Goal: Task Accomplishment & Management: Manage account settings

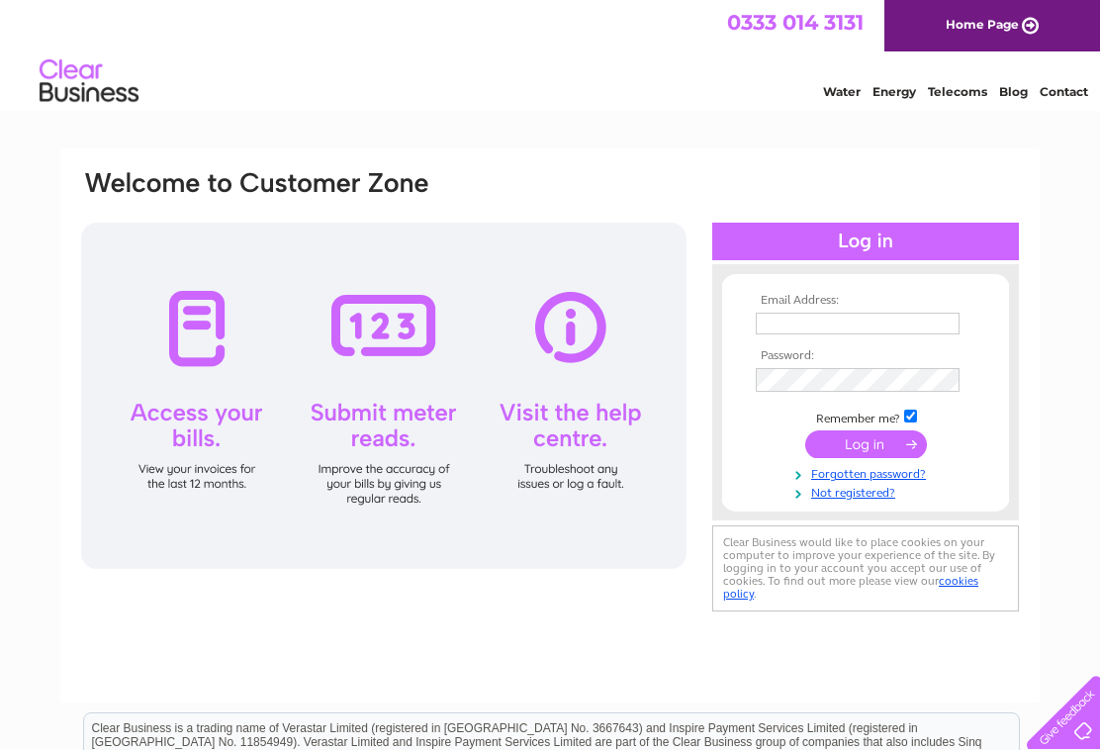
click at [797, 334] on input "text" at bounding box center [858, 324] width 204 height 22
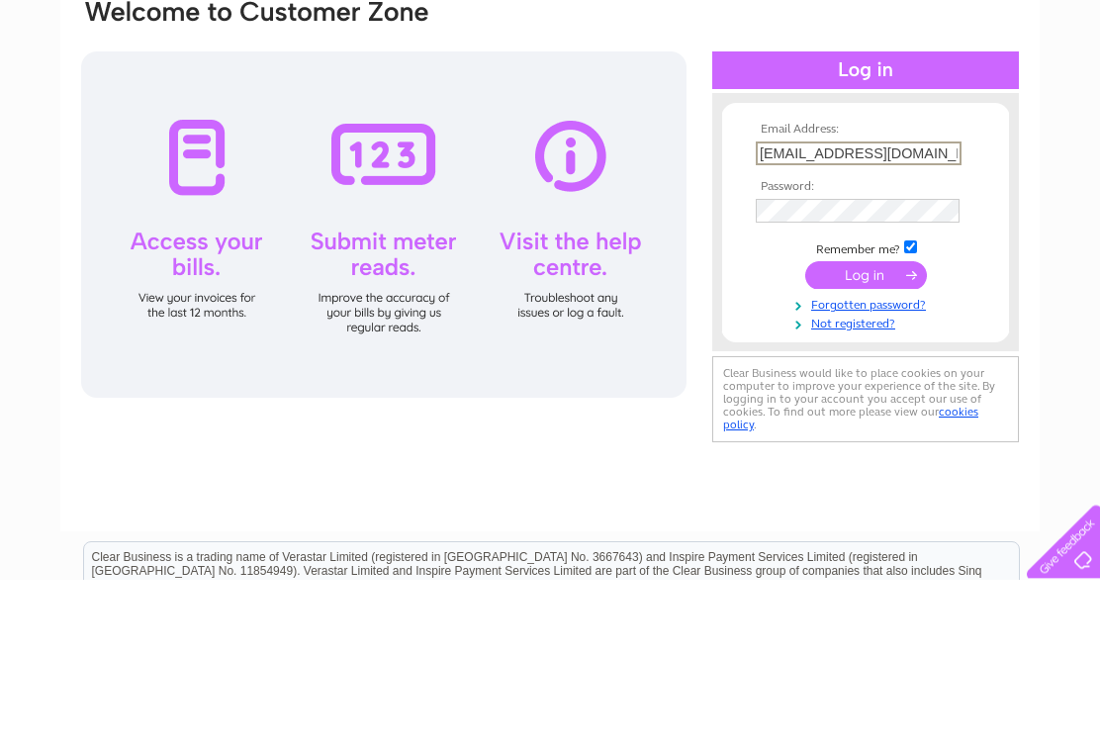
type input "Southwestwigs@btinternet.com"
click at [865, 432] on input "submit" at bounding box center [866, 446] width 122 height 28
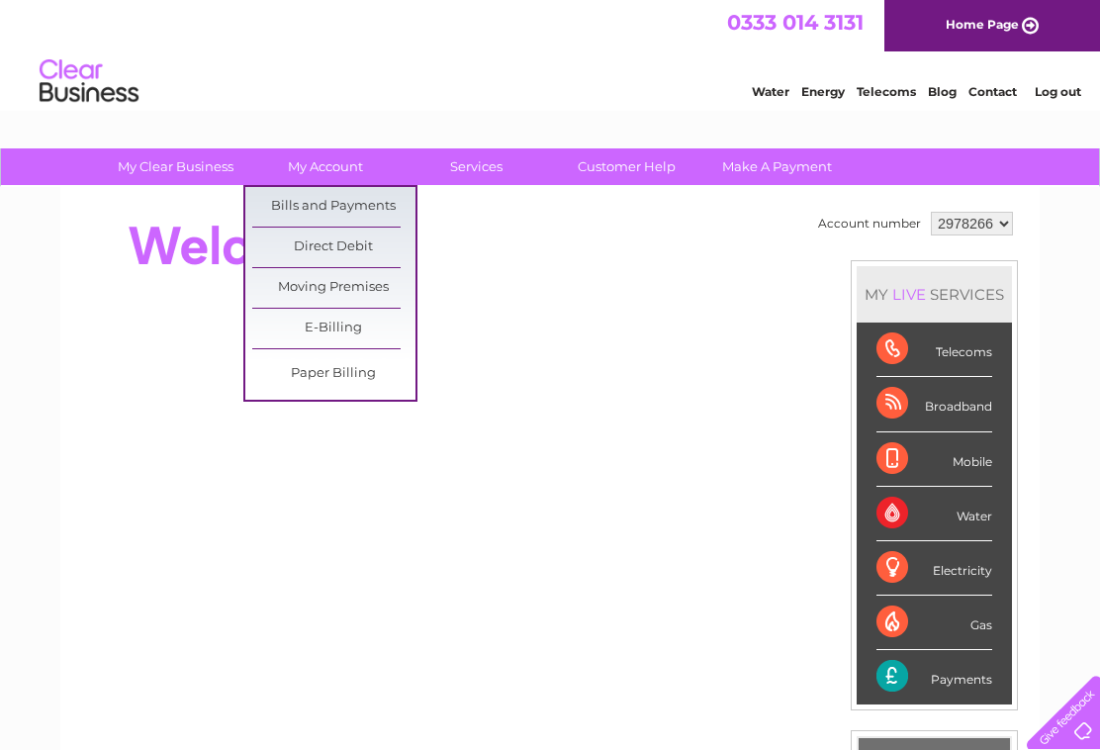
click at [370, 202] on link "Bills and Payments" at bounding box center [333, 207] width 163 height 40
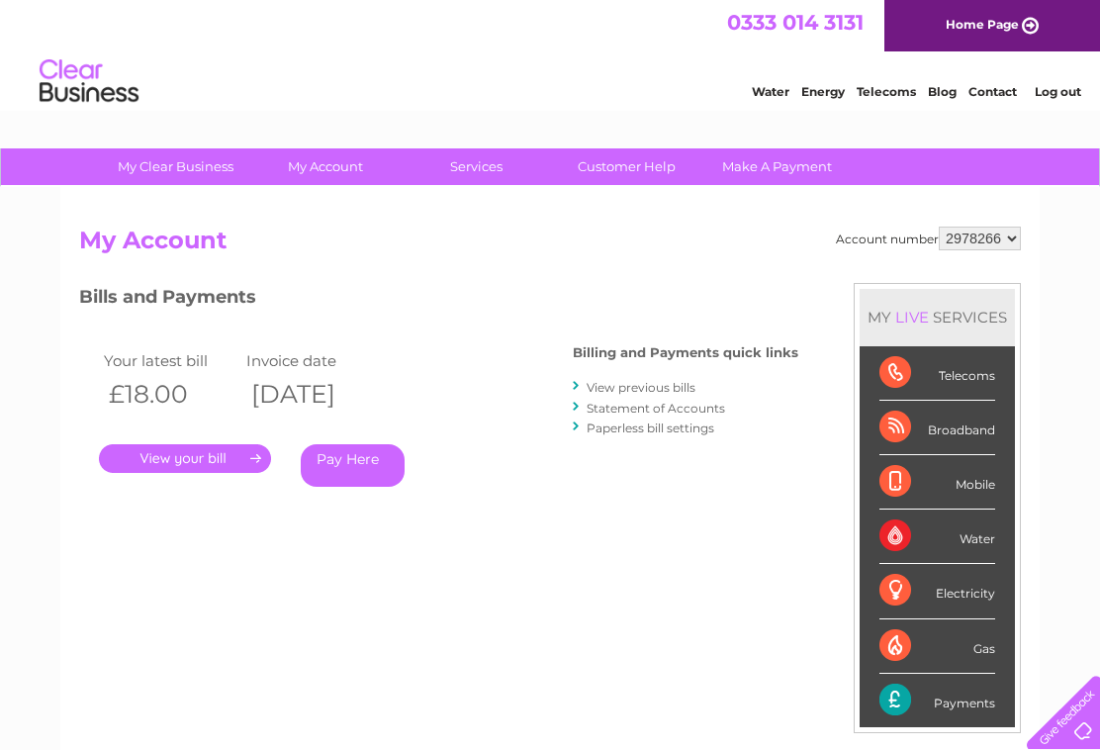
click at [240, 462] on link "." at bounding box center [185, 458] width 172 height 29
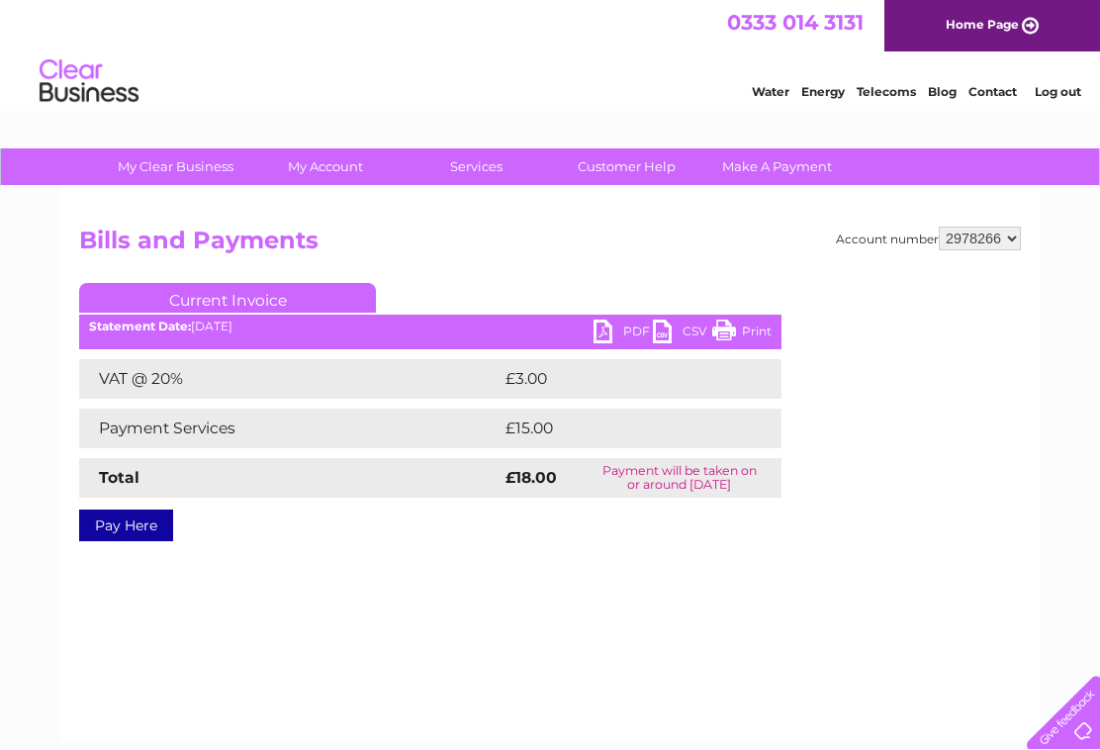
click at [596, 327] on link "PDF" at bounding box center [622, 333] width 59 height 29
